Goal: Task Accomplishment & Management: Manage account settings

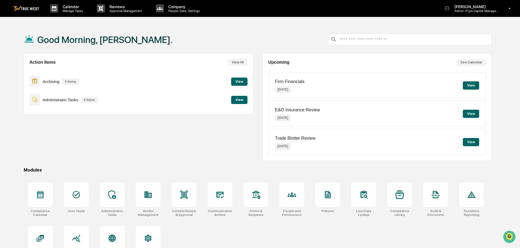
scroll to position [26, 0]
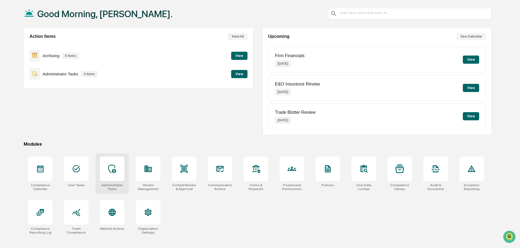
click at [112, 170] on icon at bounding box center [112, 168] width 9 height 9
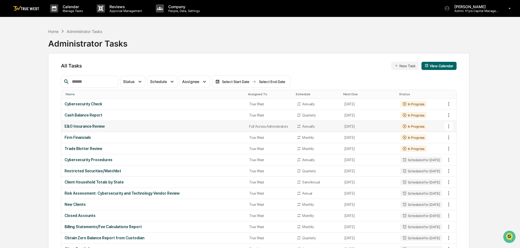
click at [449, 126] on icon at bounding box center [449, 126] width 6 height 6
click at [458, 136] on li "View Task" at bounding box center [469, 136] width 44 height 10
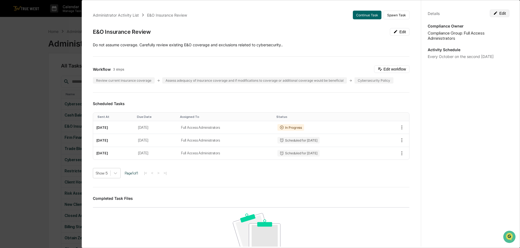
click at [500, 14] on button "Edit" at bounding box center [500, 14] width 20 height 8
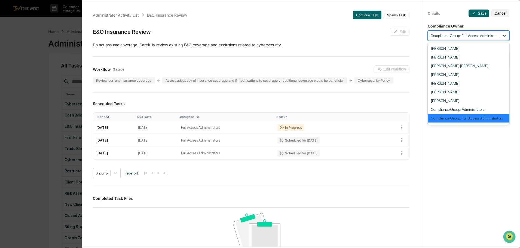
click at [502, 37] on icon at bounding box center [504, 35] width 5 height 5
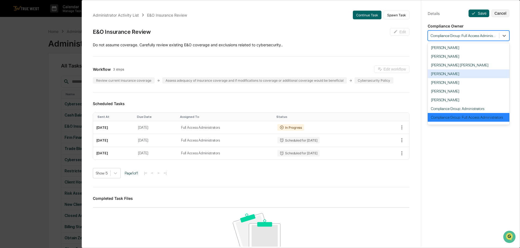
scroll to position [16, 0]
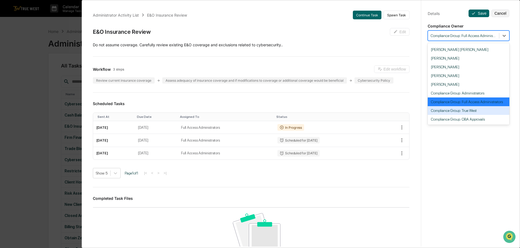
click at [452, 111] on div "Compliance Group: True West" at bounding box center [469, 110] width 82 height 9
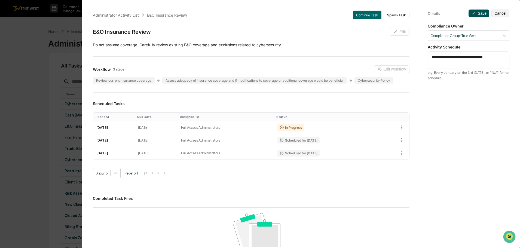
click at [478, 13] on button "Save" at bounding box center [479, 14] width 21 height 8
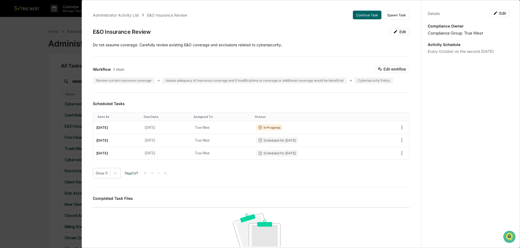
click at [27, 26] on div "Administrator Activity List E&O Insurance Review Continue Task Spawn Task E&O I…" at bounding box center [260, 124] width 520 height 248
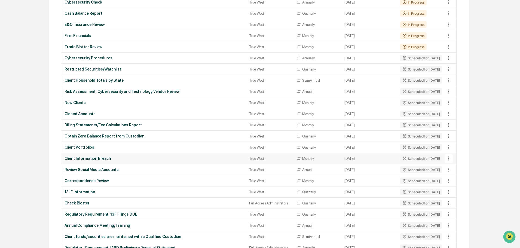
scroll to position [109, 0]
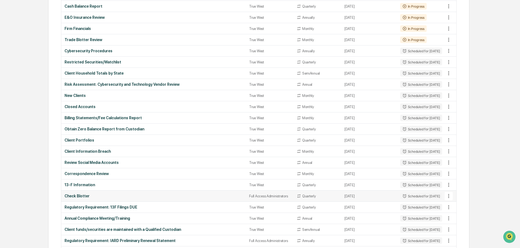
click at [448, 195] on icon at bounding box center [449, 196] width 6 height 6
click at [460, 204] on li "View Task" at bounding box center [469, 205] width 44 height 10
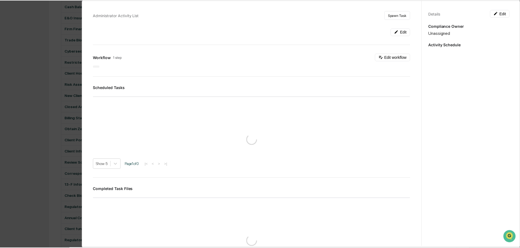
scroll to position [109, 0]
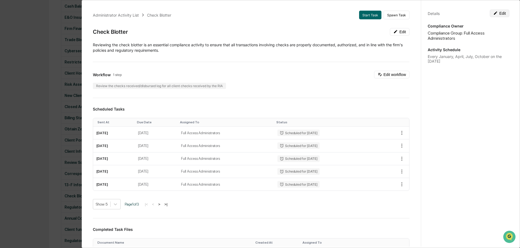
click at [501, 13] on button "Edit" at bounding box center [500, 14] width 20 height 8
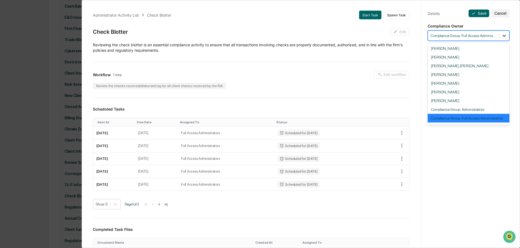
click at [503, 36] on icon at bounding box center [504, 36] width 3 height 2
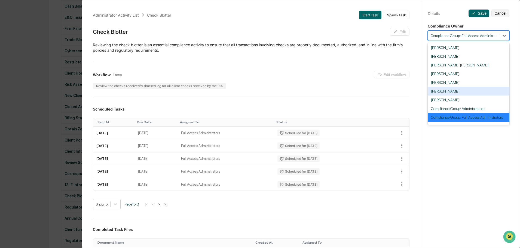
scroll to position [16, 0]
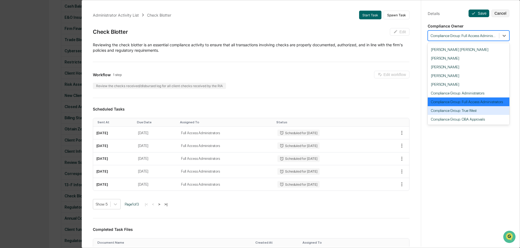
click at [454, 110] on div "Compliance Group: True West" at bounding box center [469, 110] width 82 height 9
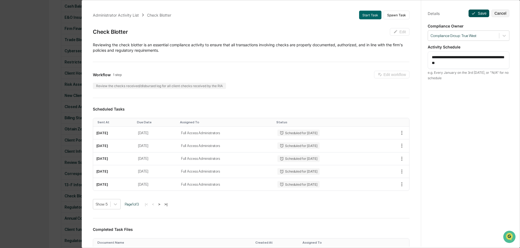
click at [478, 13] on button "Save" at bounding box center [479, 14] width 21 height 8
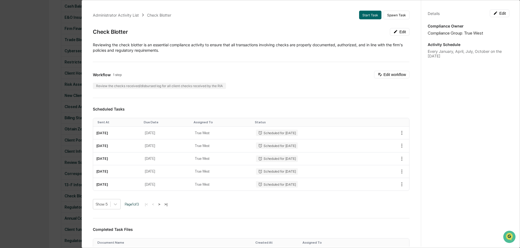
click at [24, 37] on div "Administrator Activity List Check Blotter Start Task Spawn Task Check Blotter E…" at bounding box center [260, 124] width 520 height 248
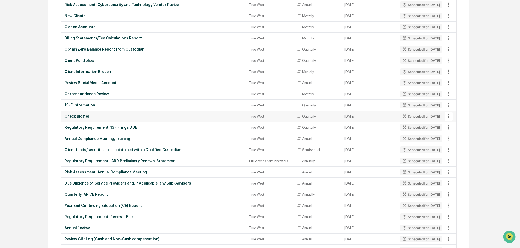
scroll to position [191, 0]
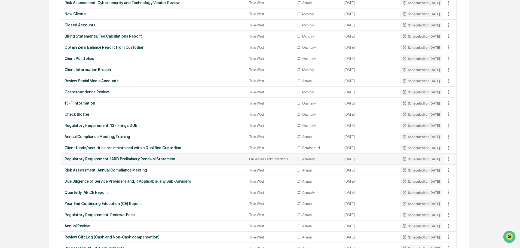
click at [448, 158] on icon at bounding box center [449, 159] width 6 height 6
click at [459, 168] on li "View Task" at bounding box center [469, 168] width 44 height 10
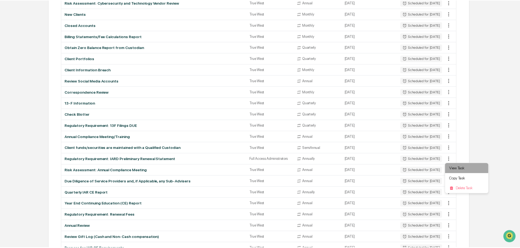
scroll to position [191, 0]
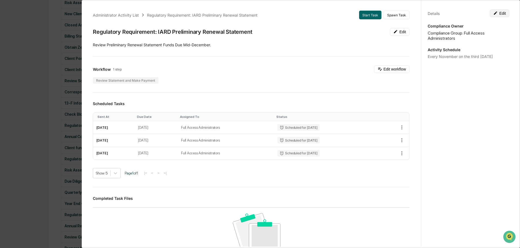
click at [501, 14] on button "Edit" at bounding box center [500, 14] width 20 height 8
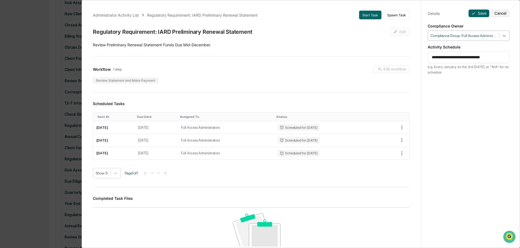
click at [502, 35] on icon at bounding box center [504, 35] width 5 height 5
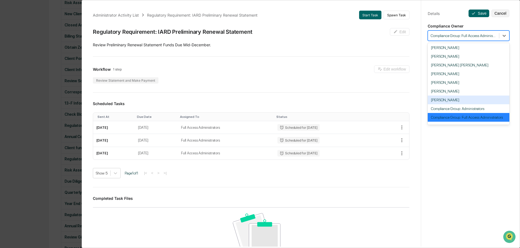
scroll to position [16, 0]
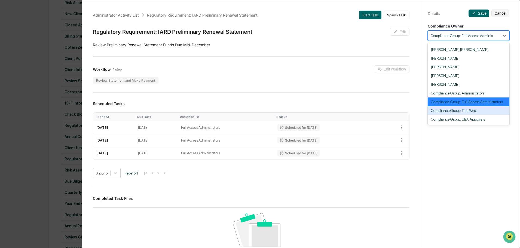
click at [453, 107] on div "Compliance Group: True West" at bounding box center [469, 110] width 82 height 9
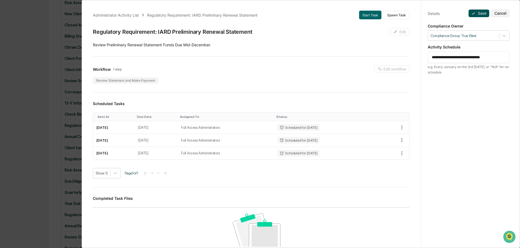
click at [477, 13] on button "Save" at bounding box center [479, 14] width 21 height 8
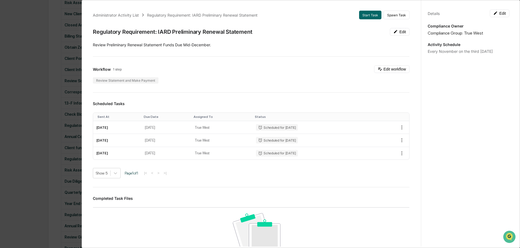
click at [22, 19] on div "Administrator Activity List Regulatory Requirement: IARD Preliminary Renewal St…" at bounding box center [260, 124] width 520 height 248
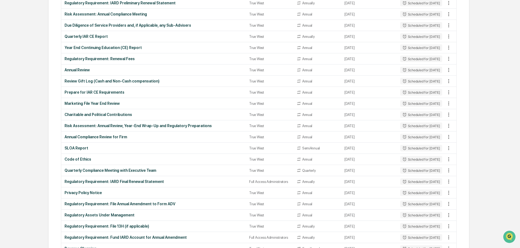
scroll to position [354, 0]
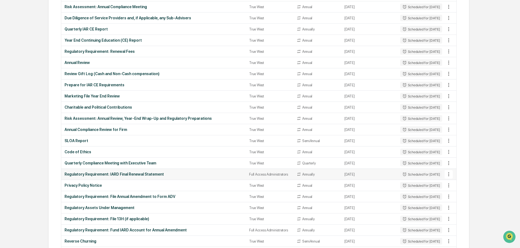
click at [448, 175] on icon at bounding box center [448, 174] width 1 height 4
click at [456, 183] on li "View Task" at bounding box center [469, 184] width 44 height 10
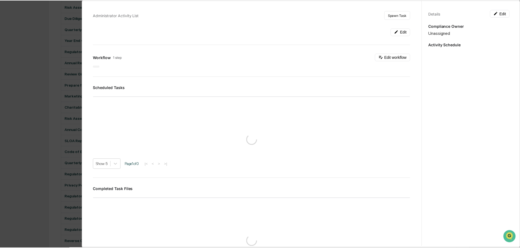
scroll to position [354, 0]
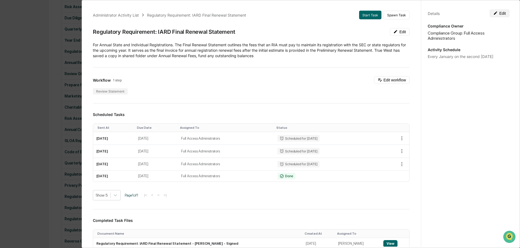
click at [499, 13] on button "Edit" at bounding box center [500, 14] width 20 height 8
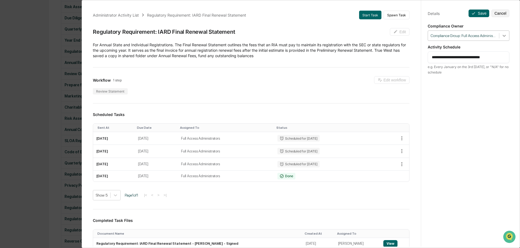
click at [502, 36] on icon at bounding box center [504, 35] width 5 height 5
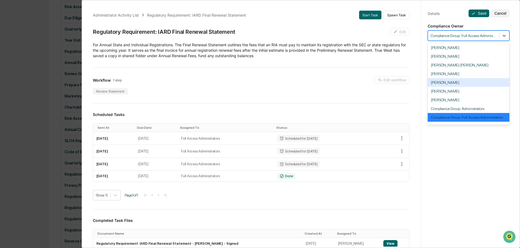
scroll to position [16, 0]
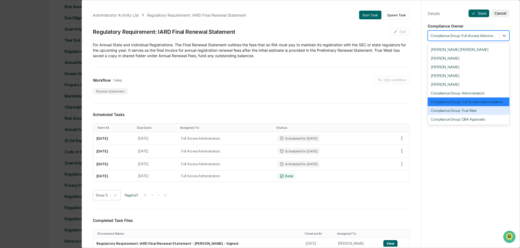
click at [462, 111] on div "Compliance Group: True West" at bounding box center [469, 110] width 82 height 9
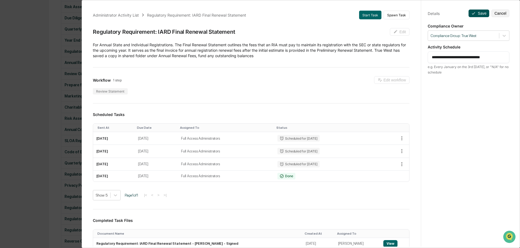
click at [475, 14] on button "Save" at bounding box center [479, 14] width 21 height 8
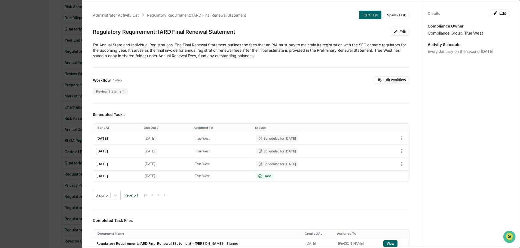
click at [13, 24] on div "Administrator Activity List Regulatory Requirement: IARD Final Renewal Statemen…" at bounding box center [260, 124] width 520 height 248
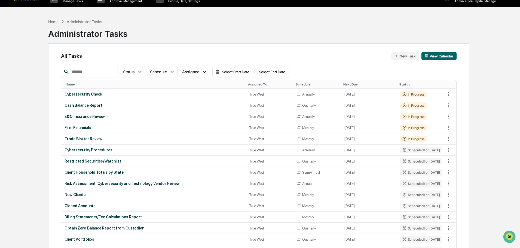
scroll to position [0, 0]
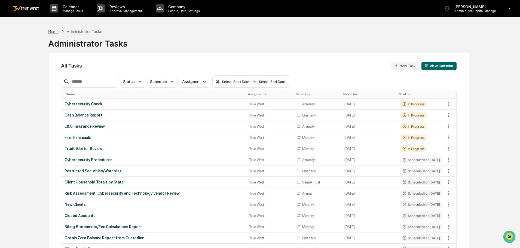
click at [53, 32] on div "Home" at bounding box center [53, 31] width 10 height 5
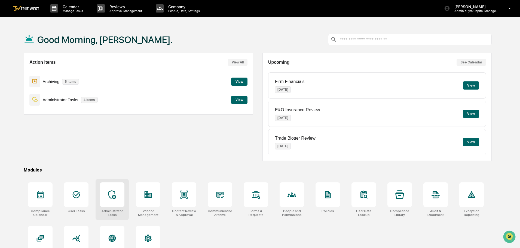
click at [110, 195] on icon at bounding box center [112, 194] width 9 height 9
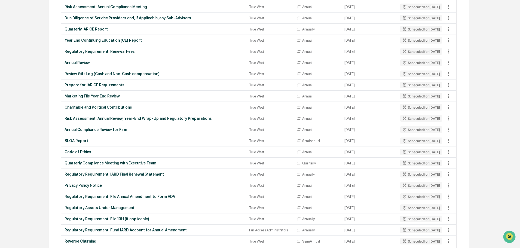
scroll to position [408, 0]
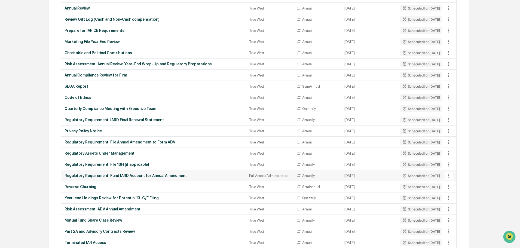
click at [448, 177] on icon at bounding box center [449, 176] width 6 height 6
click at [460, 184] on li "View Task" at bounding box center [469, 185] width 44 height 10
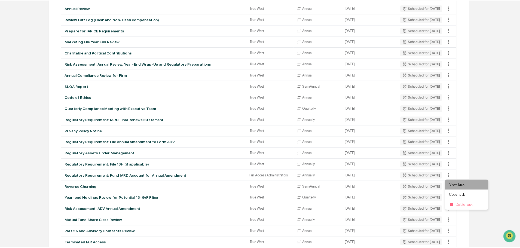
scroll to position [408, 0]
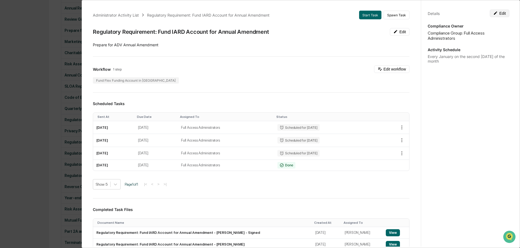
click at [500, 13] on button "Edit" at bounding box center [500, 14] width 20 height 8
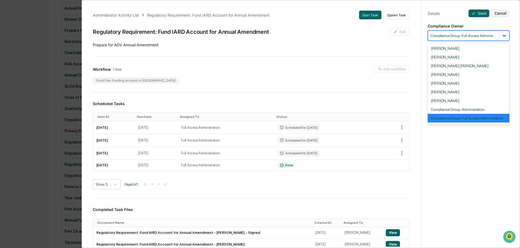
click at [502, 35] on icon at bounding box center [504, 35] width 5 height 5
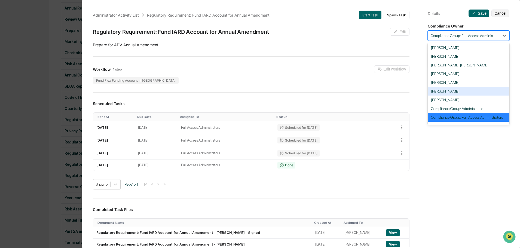
scroll to position [16, 0]
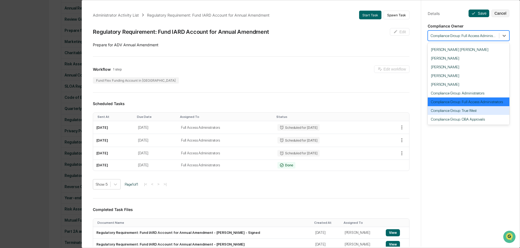
click at [456, 109] on div "Compliance Group: True West" at bounding box center [469, 110] width 82 height 9
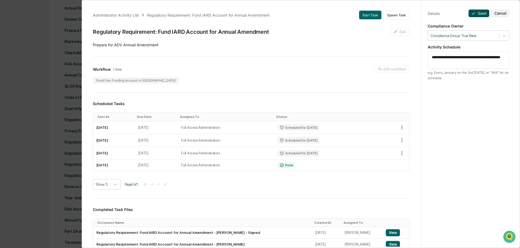
click at [477, 13] on button "Save" at bounding box center [479, 14] width 21 height 8
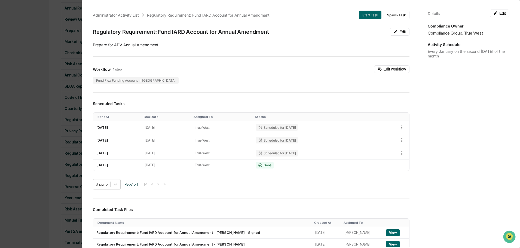
click at [29, 17] on div "Administrator Activity List Regulatory Requirement: Fund IARD Account for Annua…" at bounding box center [260, 124] width 520 height 248
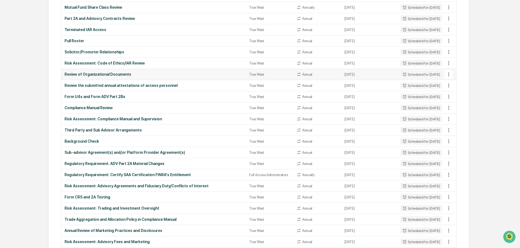
scroll to position [626, 0]
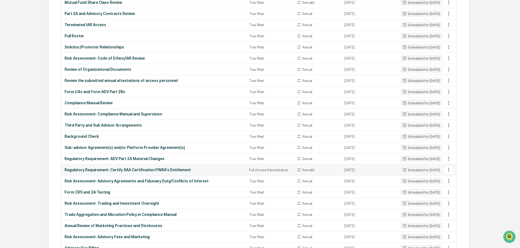
click at [449, 170] on icon at bounding box center [448, 170] width 1 height 4
click at [458, 180] on li "View Task" at bounding box center [469, 179] width 44 height 10
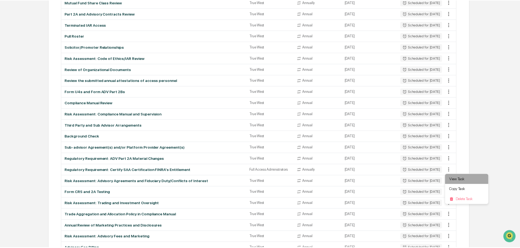
scroll to position [626, 0]
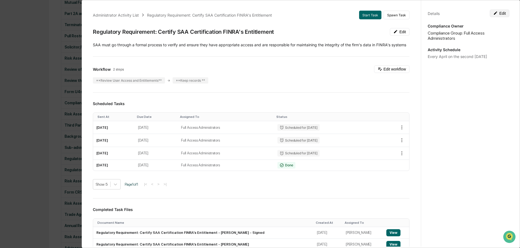
click at [499, 14] on button "Edit" at bounding box center [500, 14] width 20 height 8
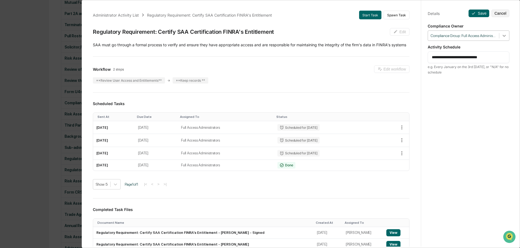
click at [502, 36] on icon at bounding box center [504, 35] width 5 height 5
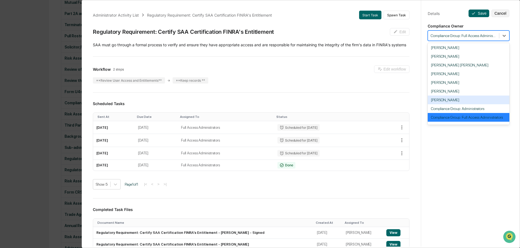
scroll to position [16, 0]
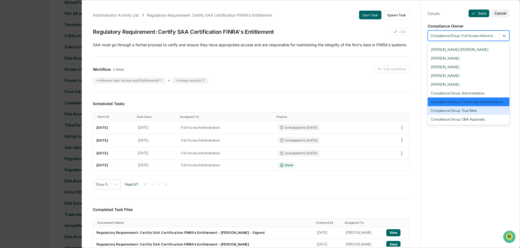
click at [450, 111] on div "Compliance Group: True West" at bounding box center [469, 110] width 82 height 9
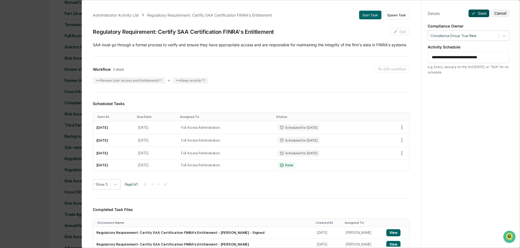
click at [477, 13] on button "Save" at bounding box center [479, 14] width 21 height 8
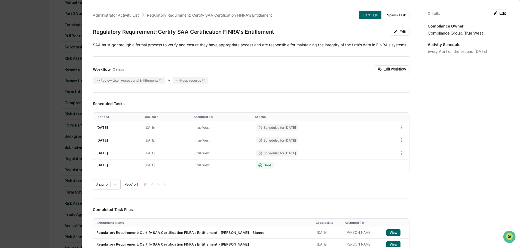
click at [27, 45] on div "Administrator Activity List Regulatory Requirement: Certify SAA Certification F…" at bounding box center [260, 124] width 520 height 248
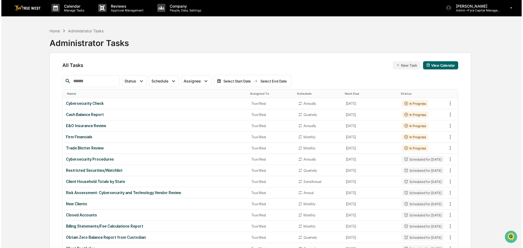
scroll to position [0, 0]
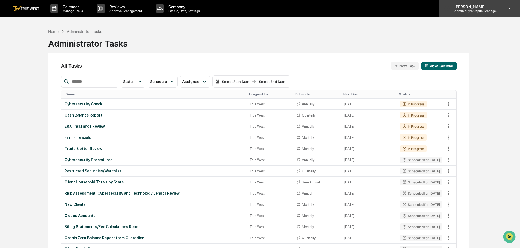
click at [475, 7] on p "[PERSON_NAME]" at bounding box center [475, 6] width 51 height 5
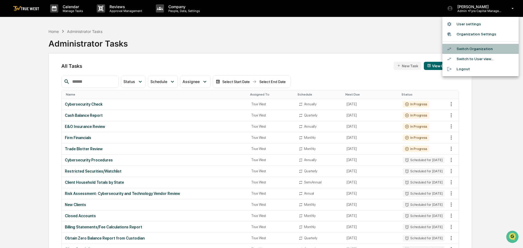
click at [475, 47] on li "Switch Organization" at bounding box center [480, 49] width 76 height 10
